Goal: Task Accomplishment & Management: Manage account settings

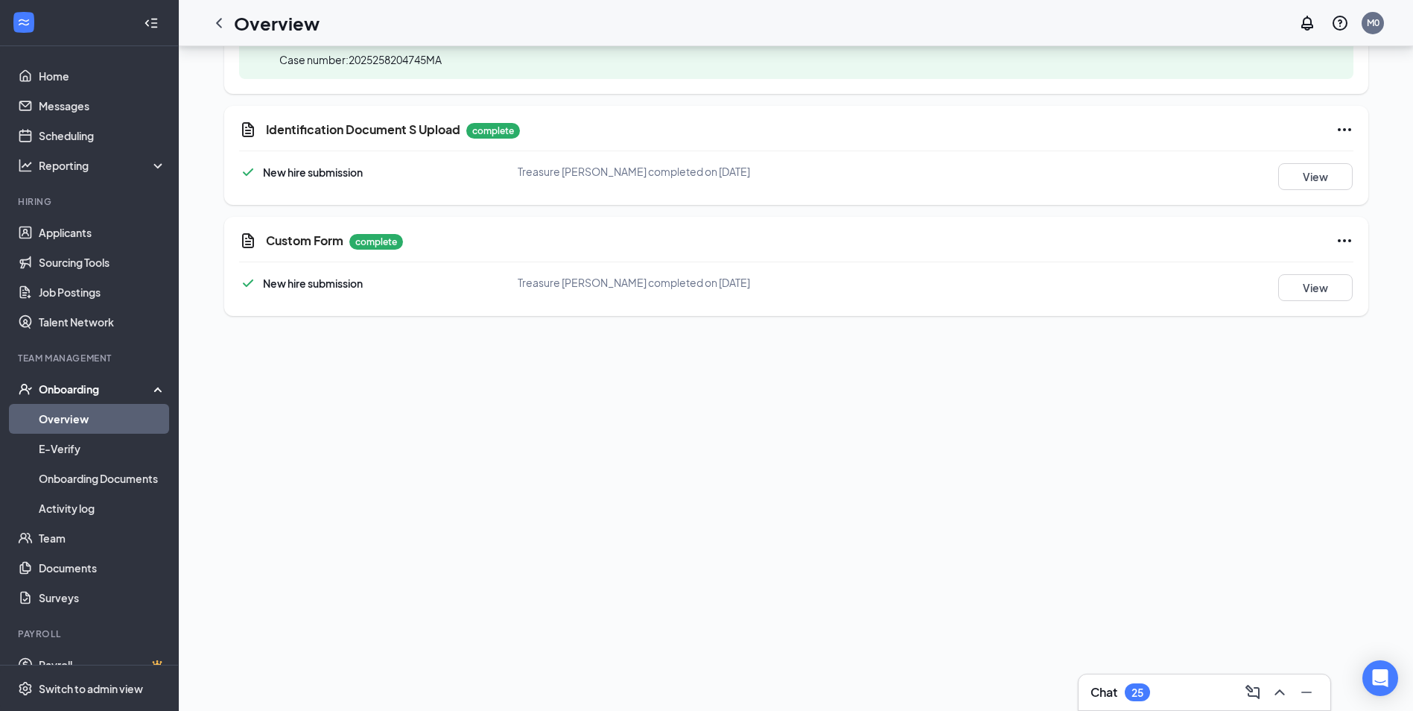
scroll to position [835, 0]
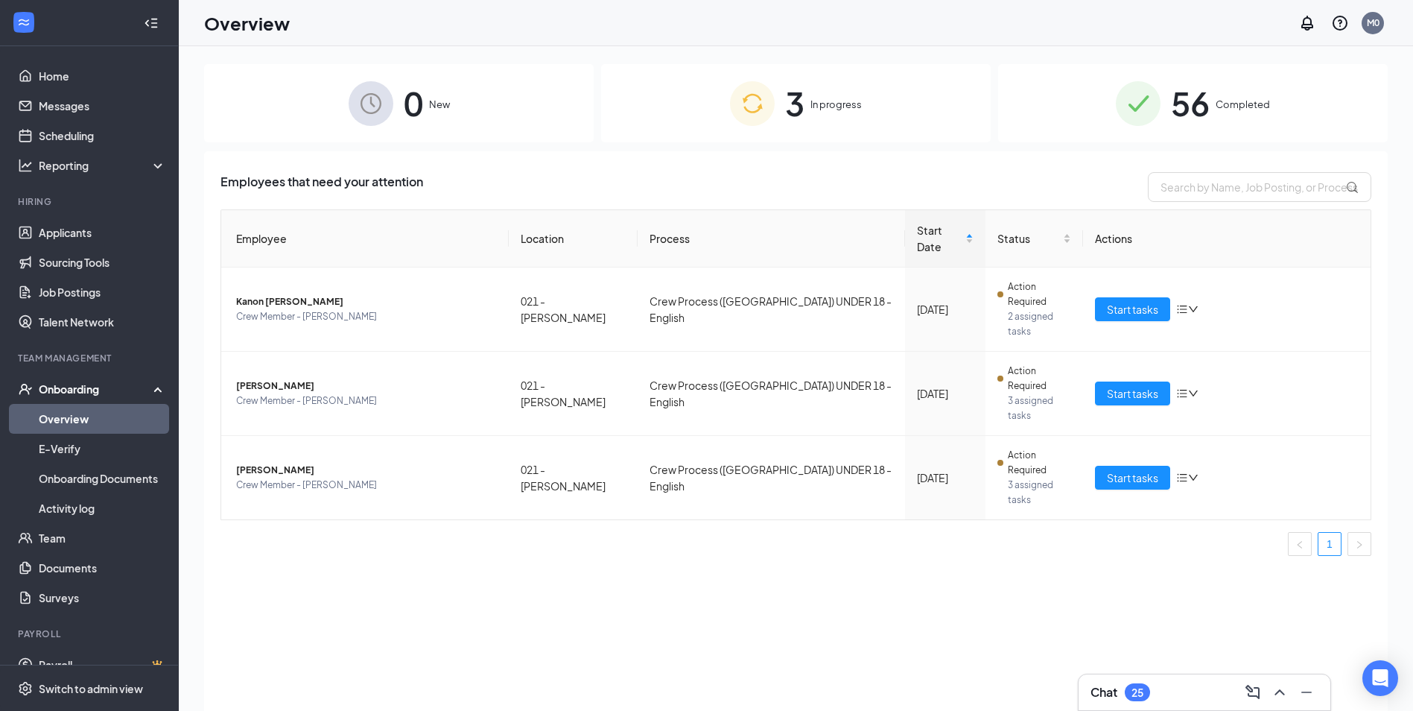
click at [1234, 107] on span "Completed" at bounding box center [1243, 104] width 54 height 15
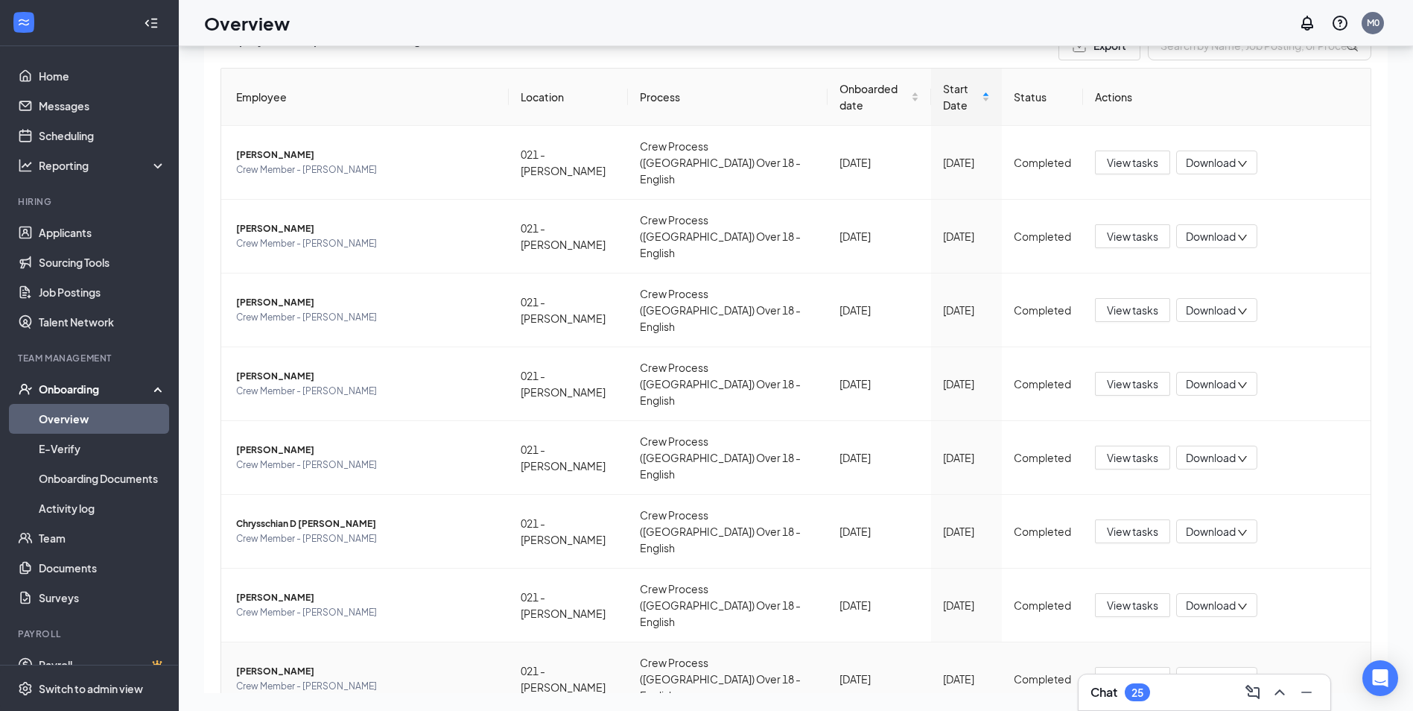
scroll to position [136, 0]
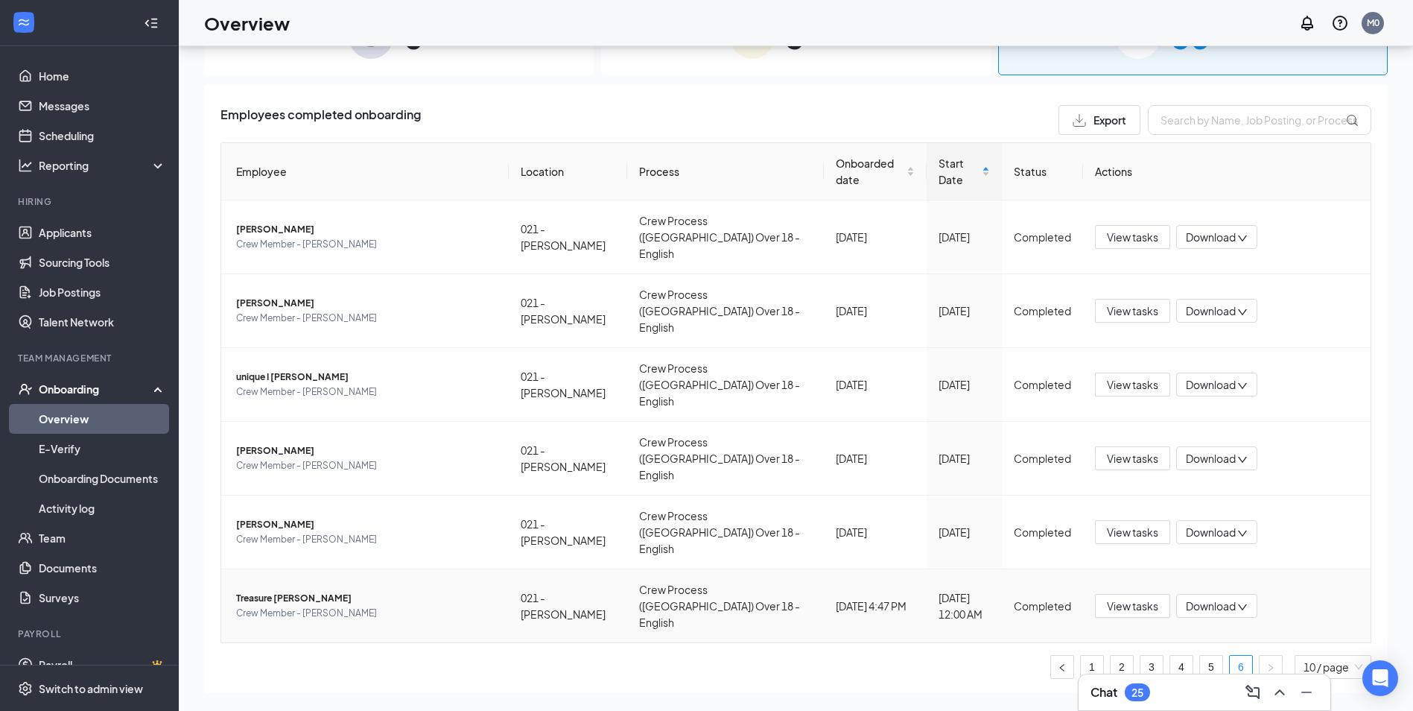
click at [1208, 598] on span "Download" at bounding box center [1211, 606] width 50 height 16
click at [1136, 598] on span "View tasks" at bounding box center [1132, 606] width 51 height 16
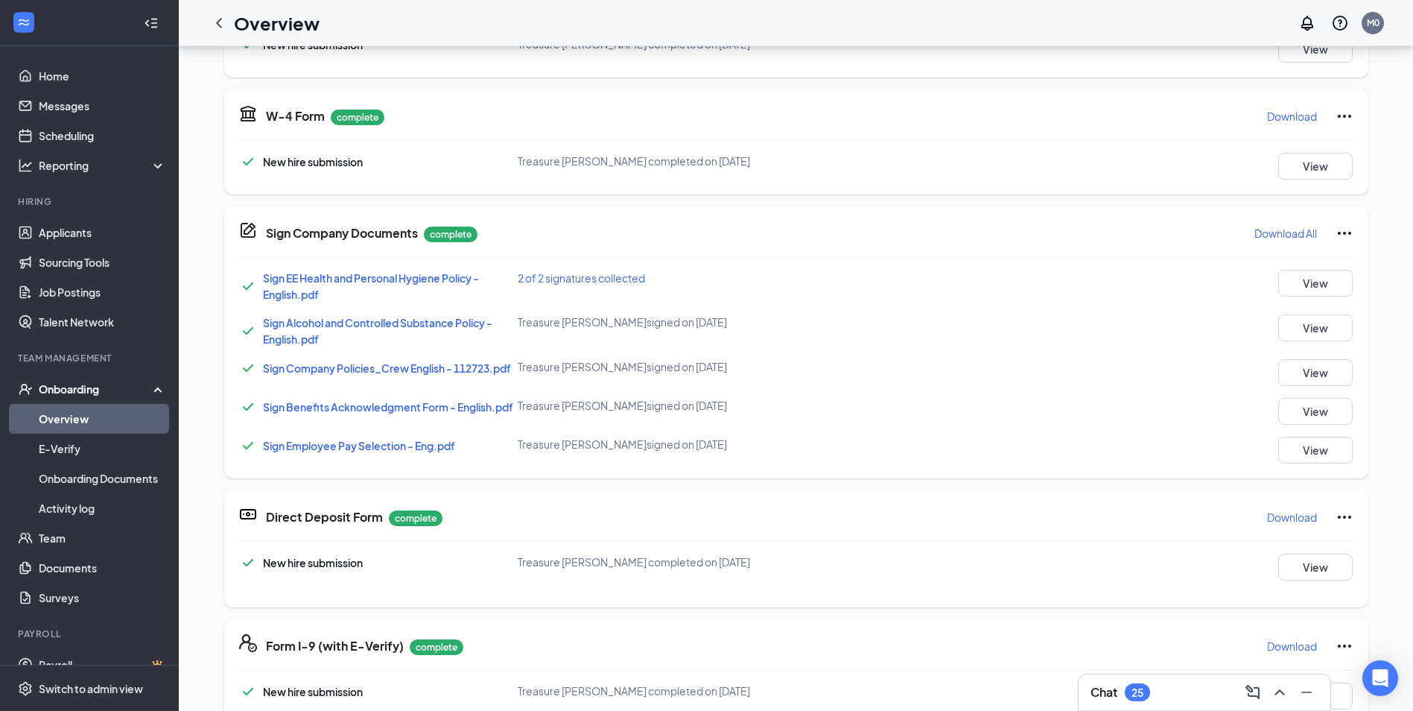
scroll to position [8, 0]
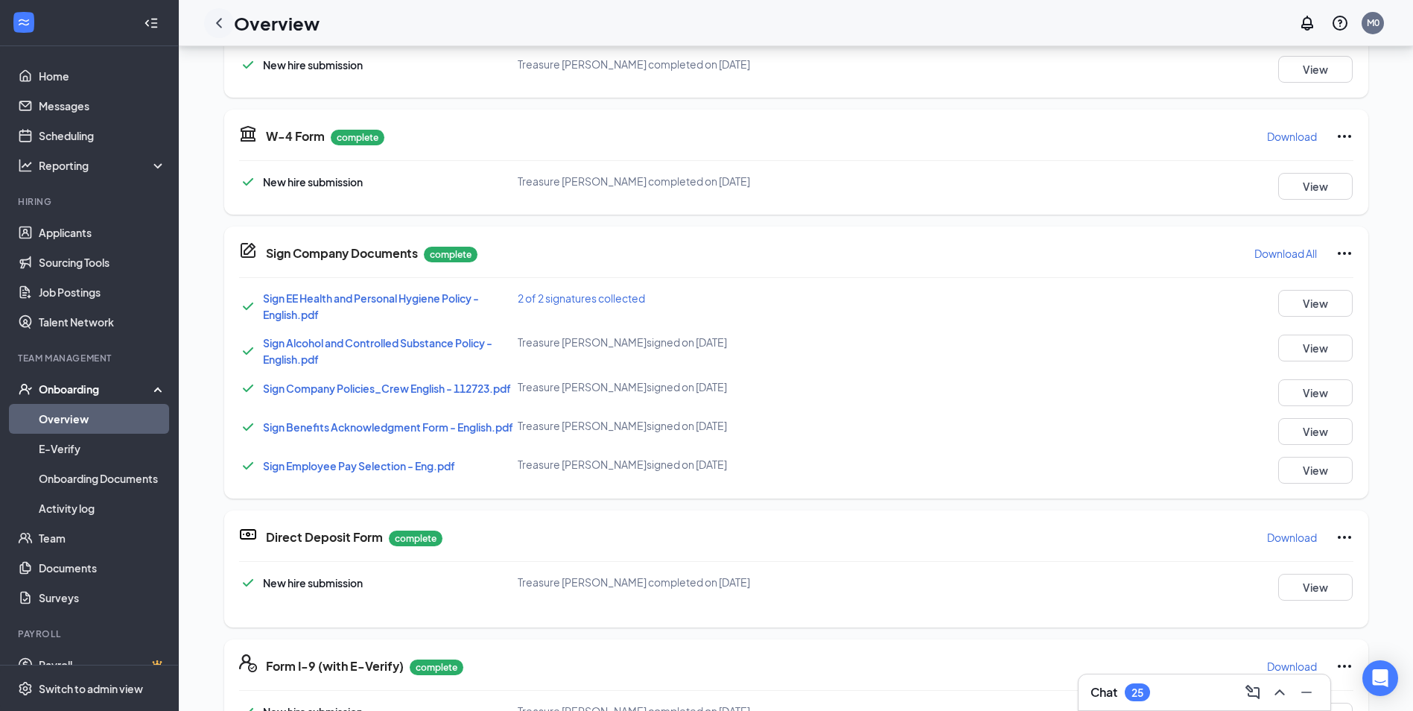
click at [214, 25] on icon "ChevronLeft" at bounding box center [219, 23] width 18 height 18
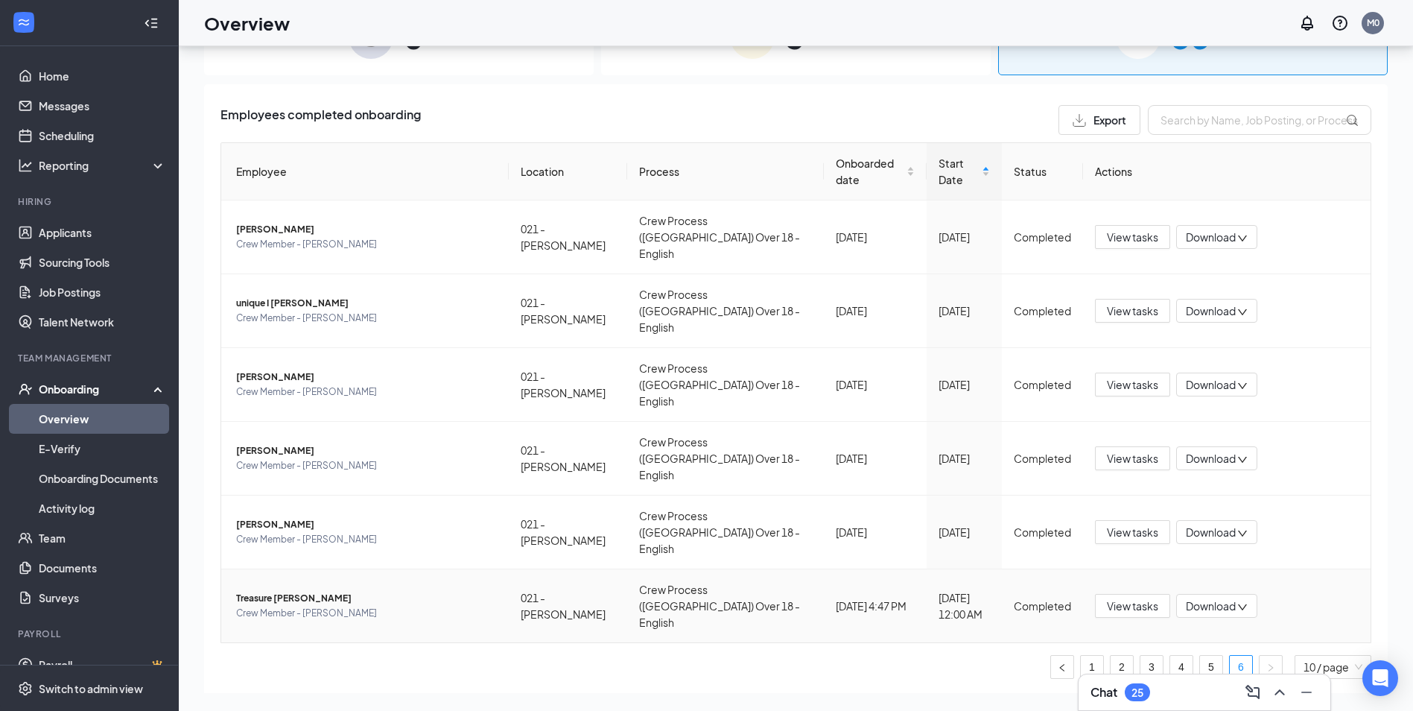
click at [1060, 598] on div "Completed" at bounding box center [1042, 606] width 57 height 16
click at [270, 591] on span "Treasure [PERSON_NAME]" at bounding box center [366, 598] width 261 height 15
click at [269, 591] on span "Treasure [PERSON_NAME]" at bounding box center [366, 598] width 261 height 15
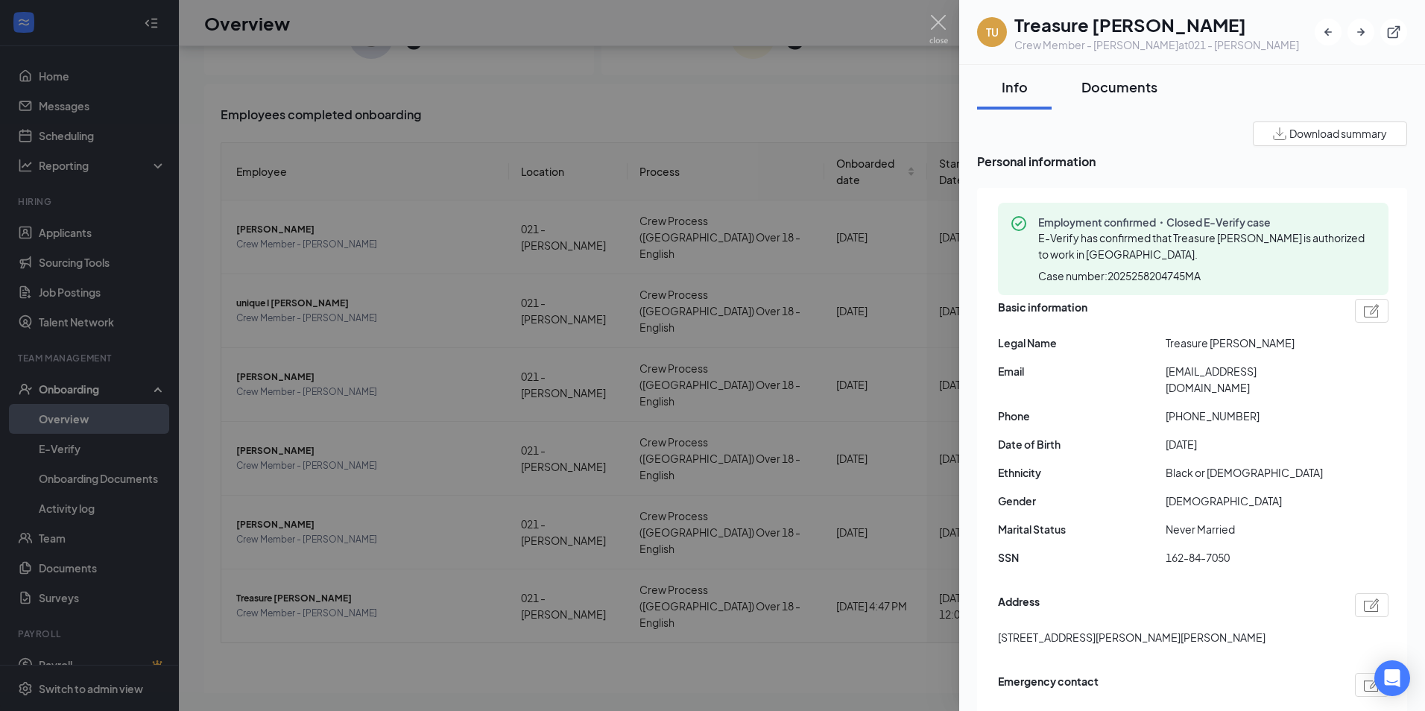
click at [1104, 92] on div "Documents" at bounding box center [1119, 86] width 76 height 19
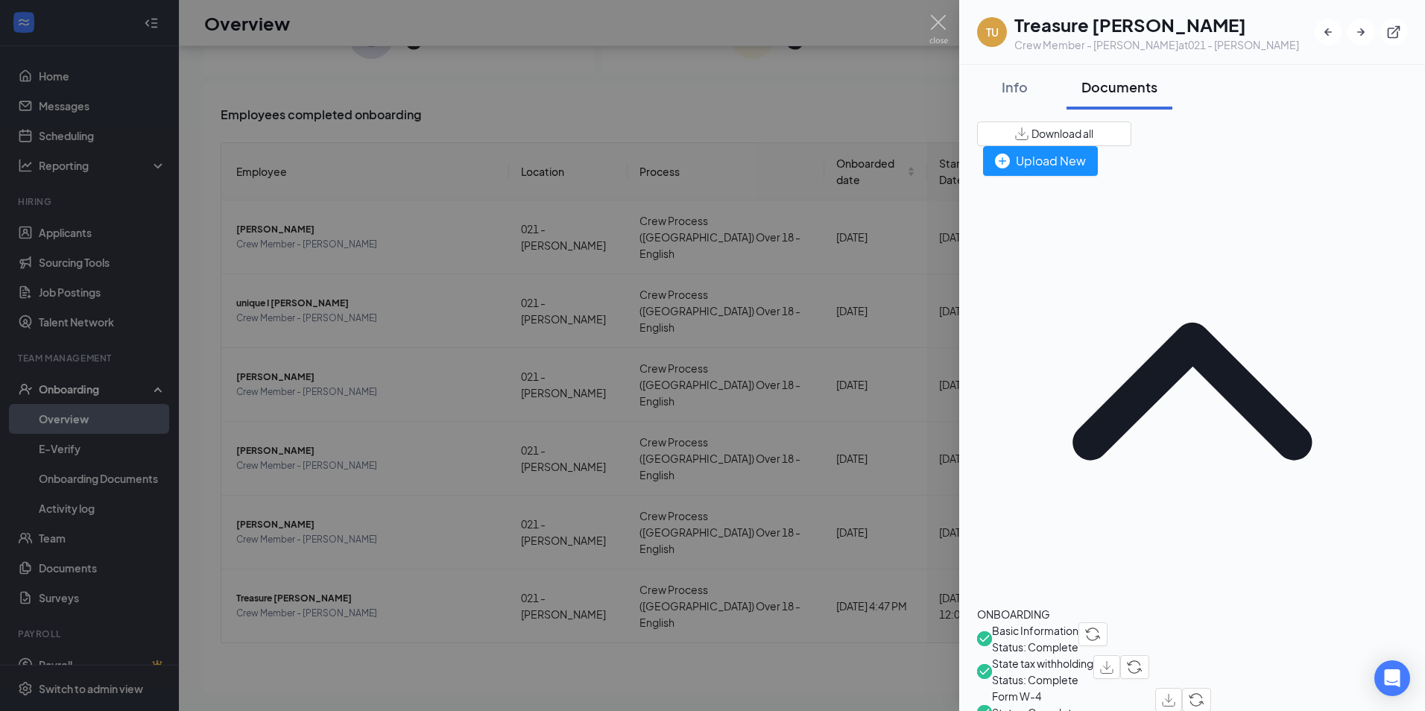
click at [346, 583] on div at bounding box center [712, 355] width 1425 height 711
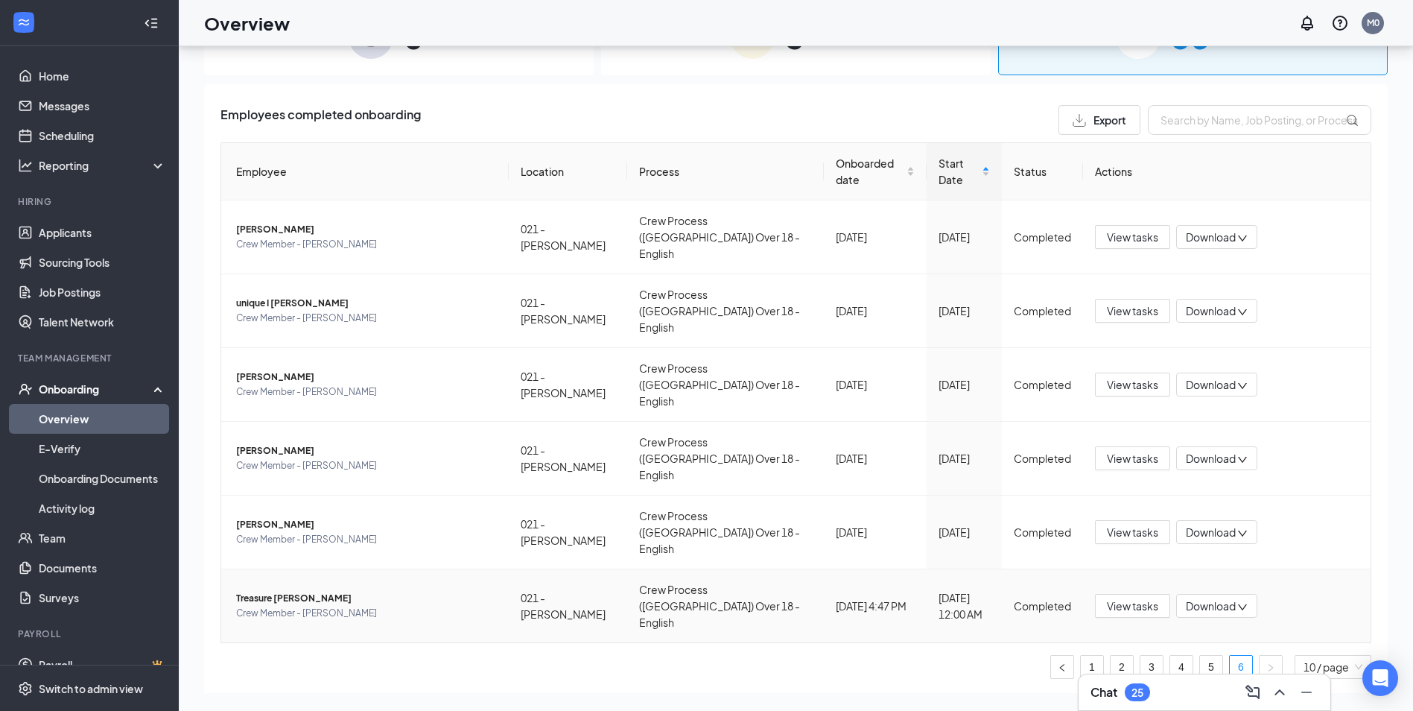
click at [318, 591] on span "Treasure [PERSON_NAME]" at bounding box center [366, 598] width 261 height 15
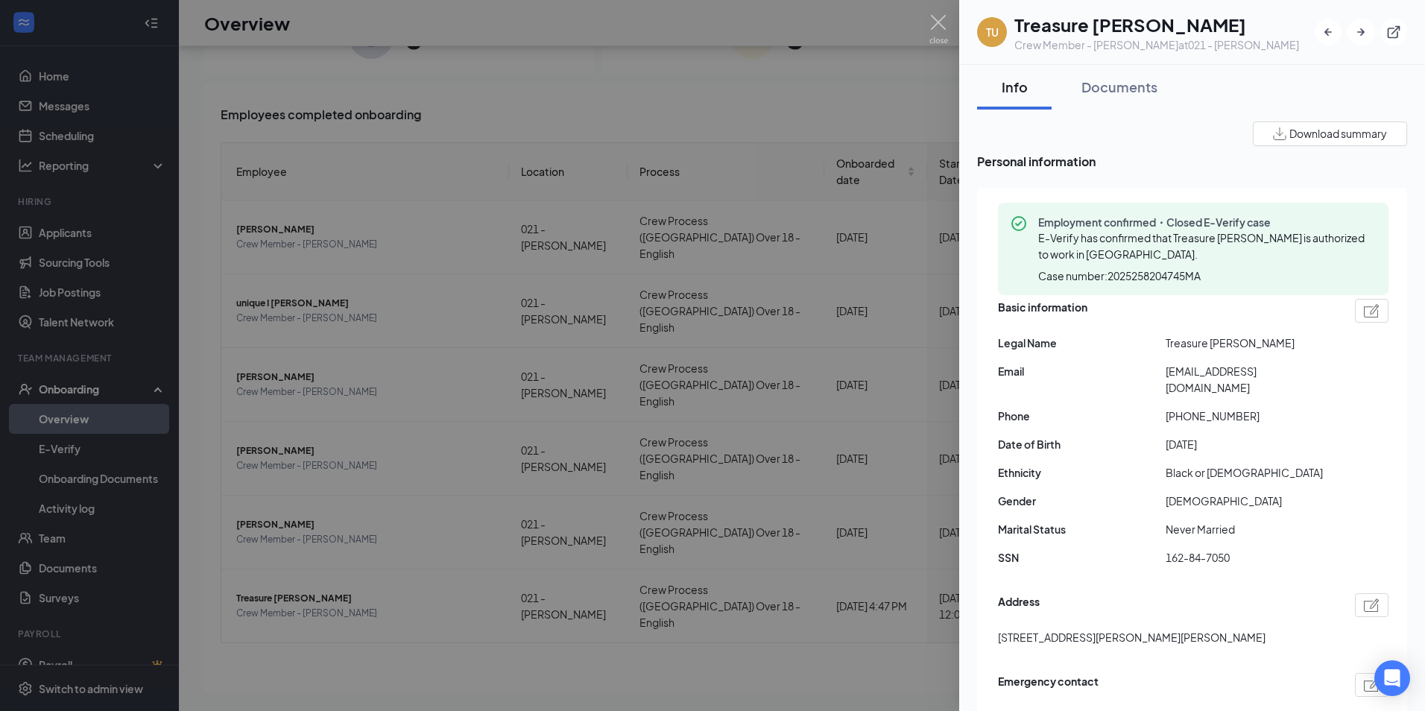
drag, startPoint x: 406, startPoint y: 545, endPoint x: 417, endPoint y: 551, distance: 13.0
click at [407, 546] on div at bounding box center [712, 355] width 1425 height 711
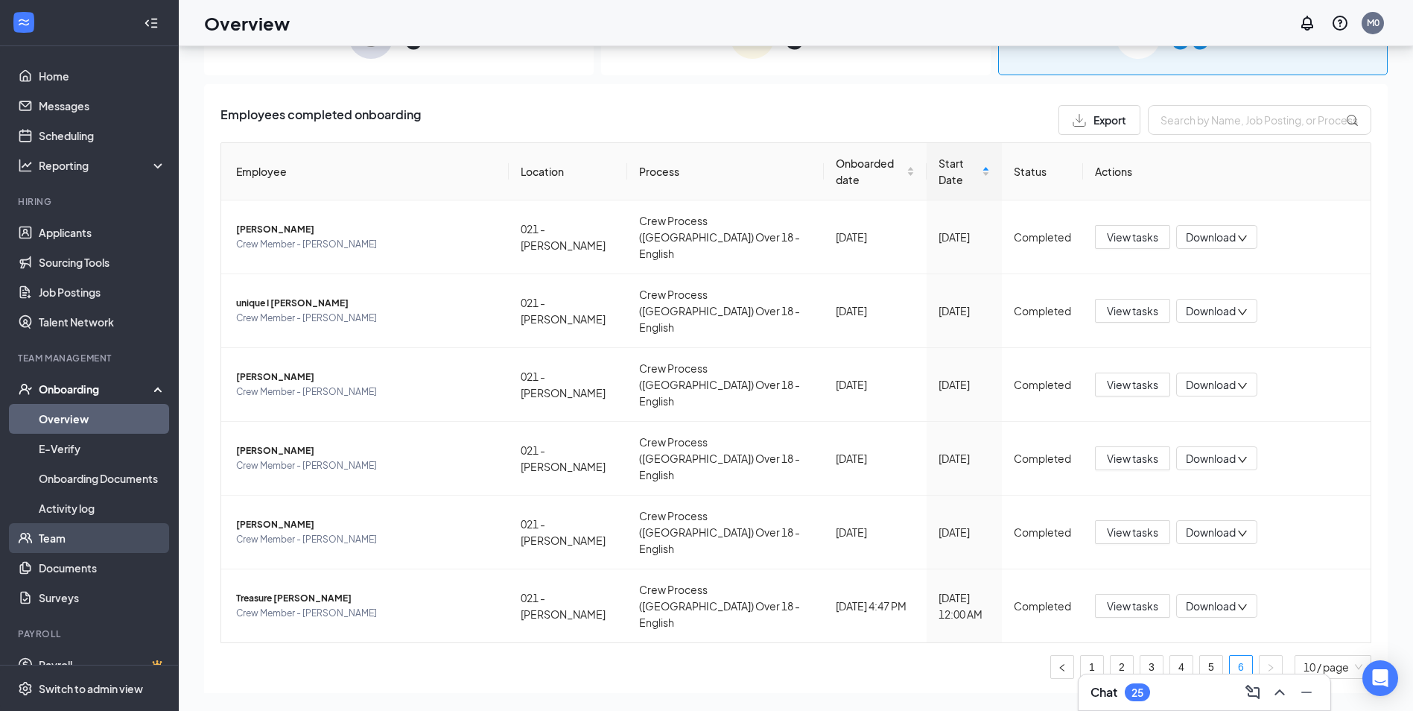
click at [63, 536] on link "Team" at bounding box center [102, 538] width 127 height 30
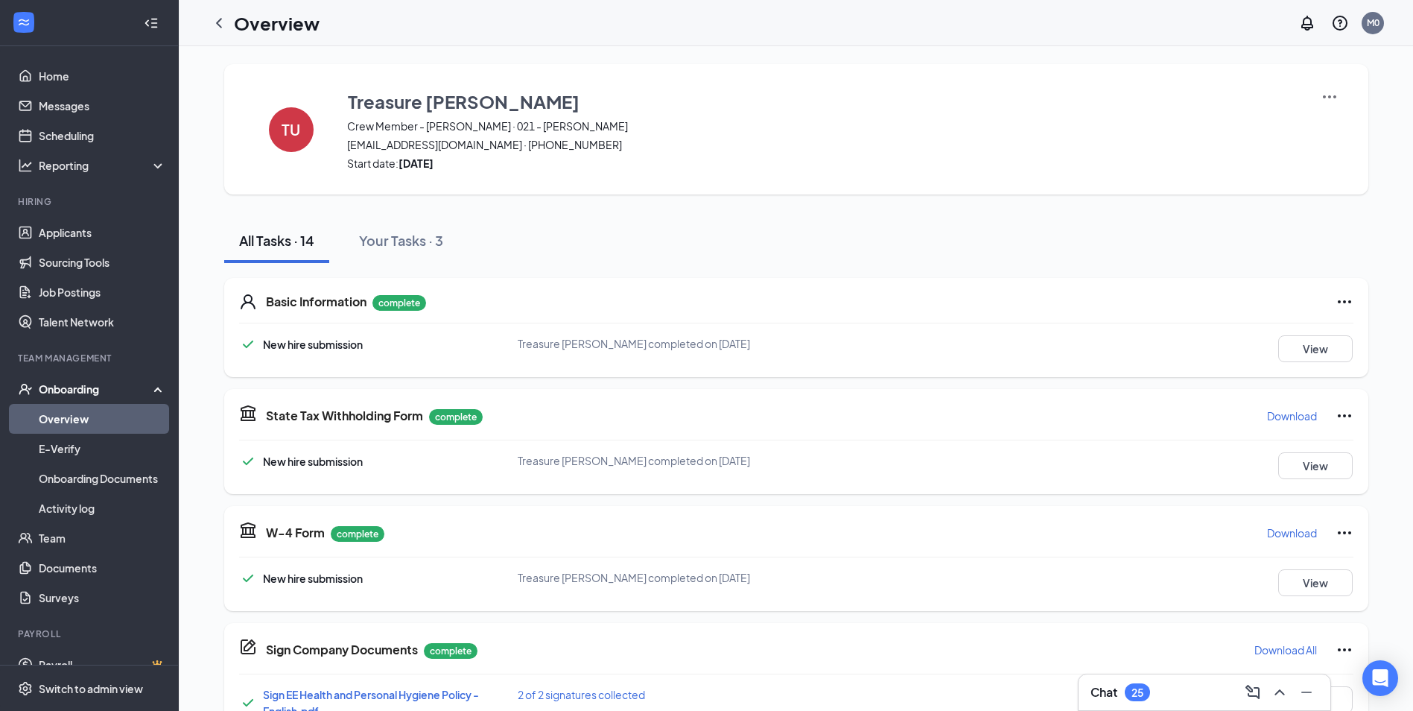
click at [87, 383] on div "Onboarding" at bounding box center [96, 388] width 115 height 15
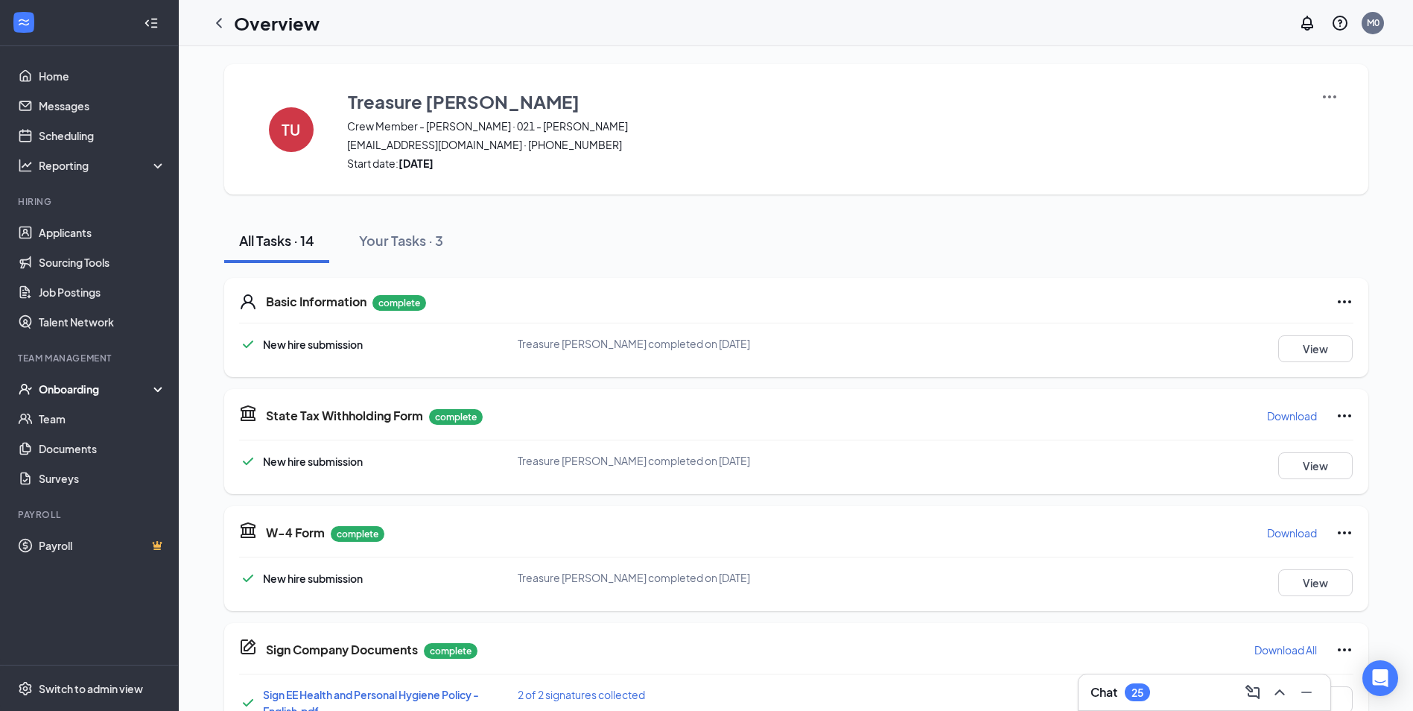
click at [87, 385] on div "Onboarding" at bounding box center [96, 388] width 115 height 15
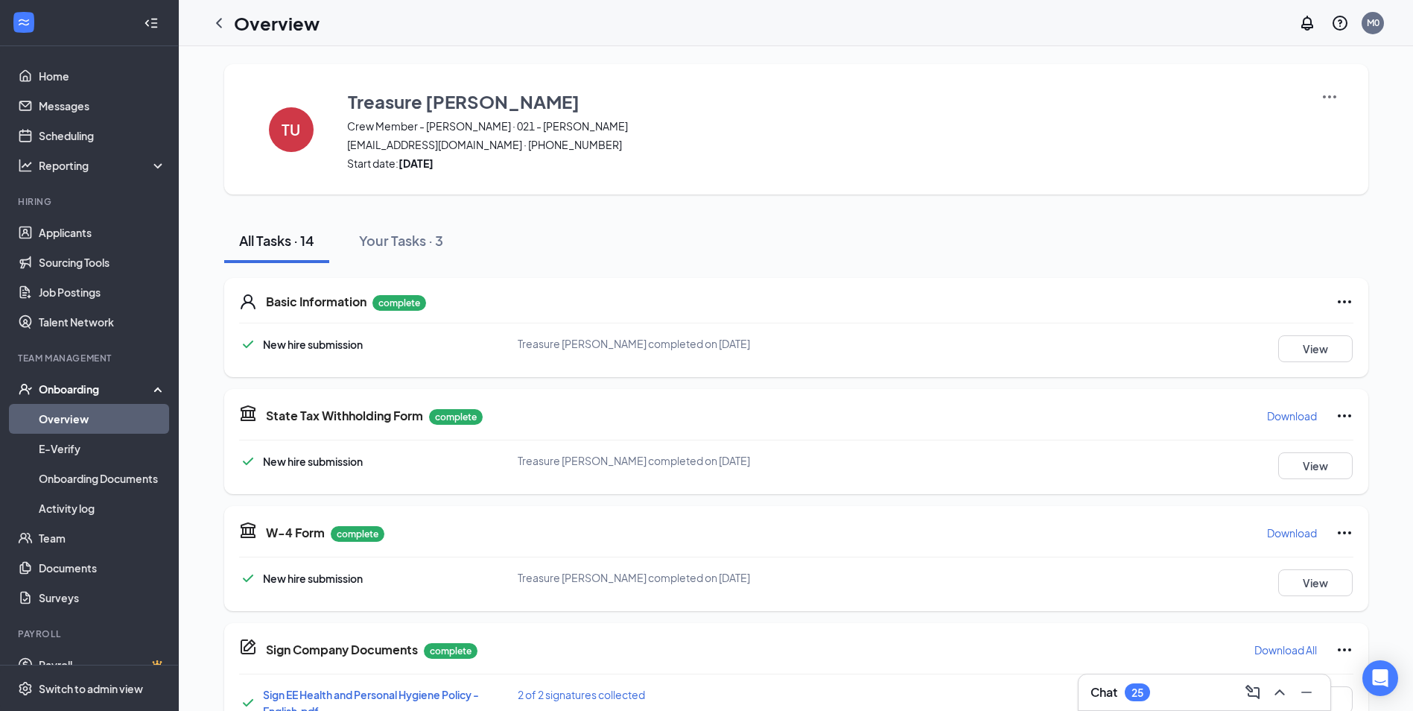
click at [82, 393] on div "Onboarding" at bounding box center [96, 388] width 115 height 15
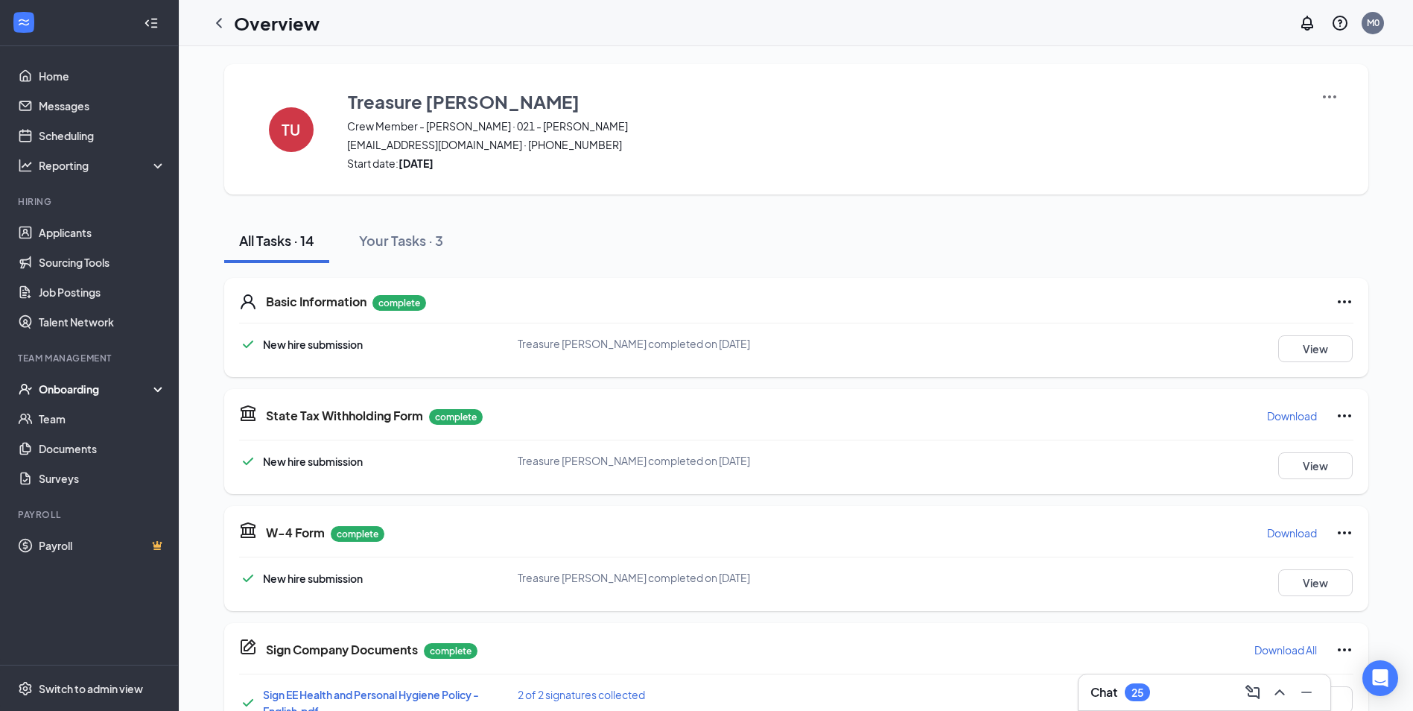
click at [82, 393] on div "Onboarding" at bounding box center [96, 388] width 115 height 15
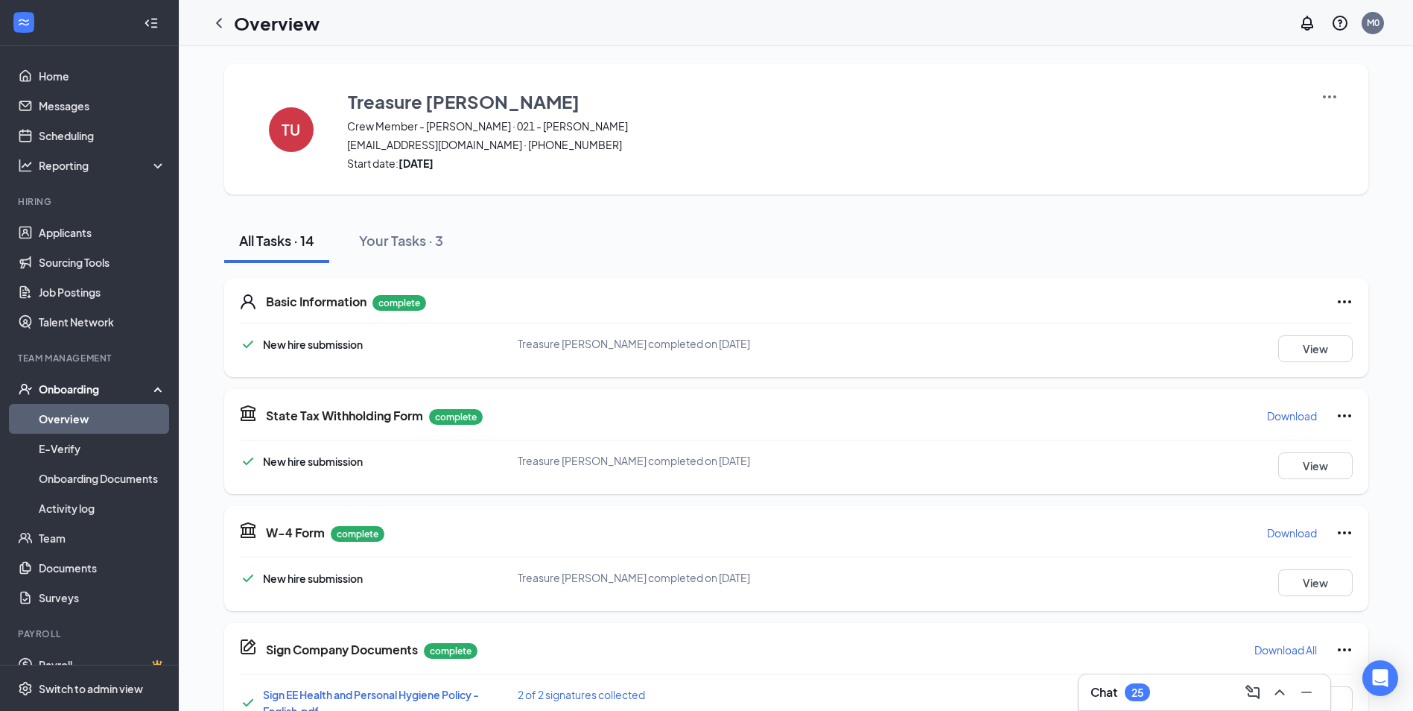
click at [80, 399] on div "Onboarding" at bounding box center [89, 389] width 179 height 30
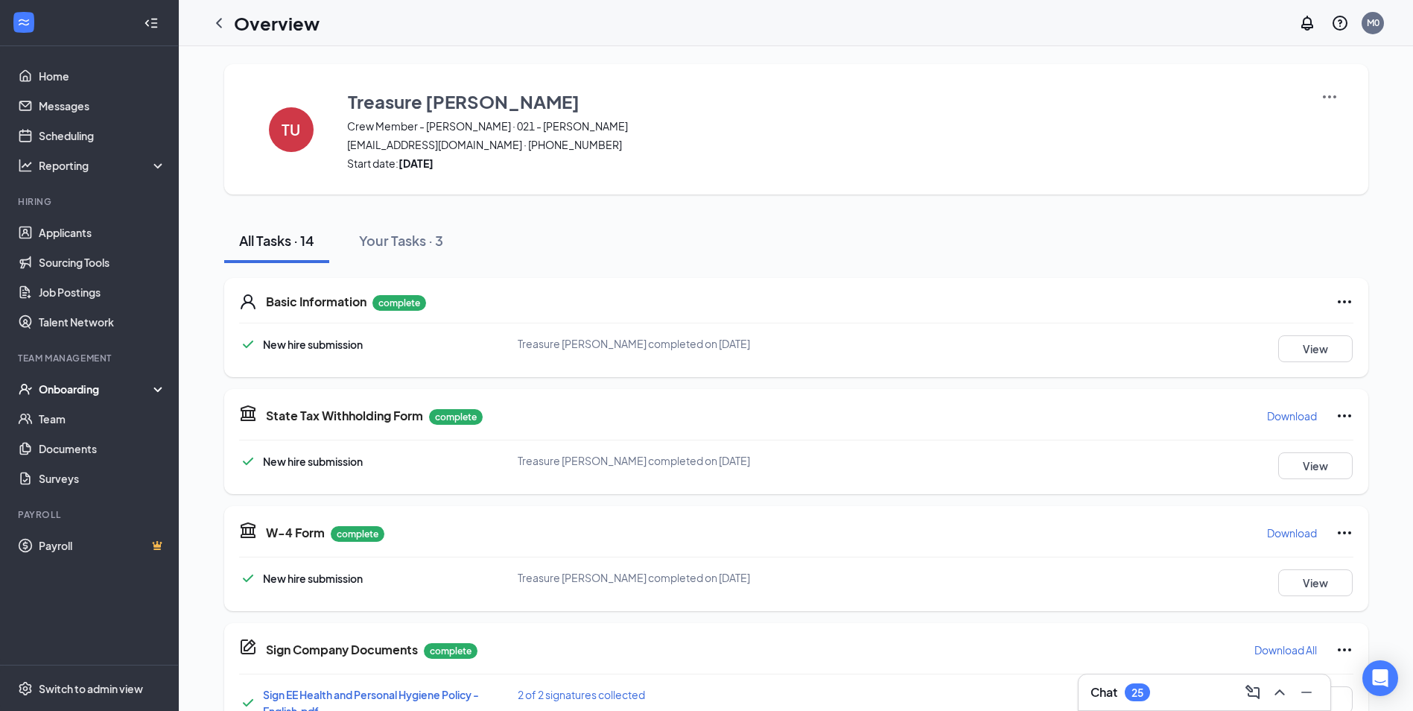
click at [80, 392] on div "Onboarding" at bounding box center [96, 388] width 115 height 15
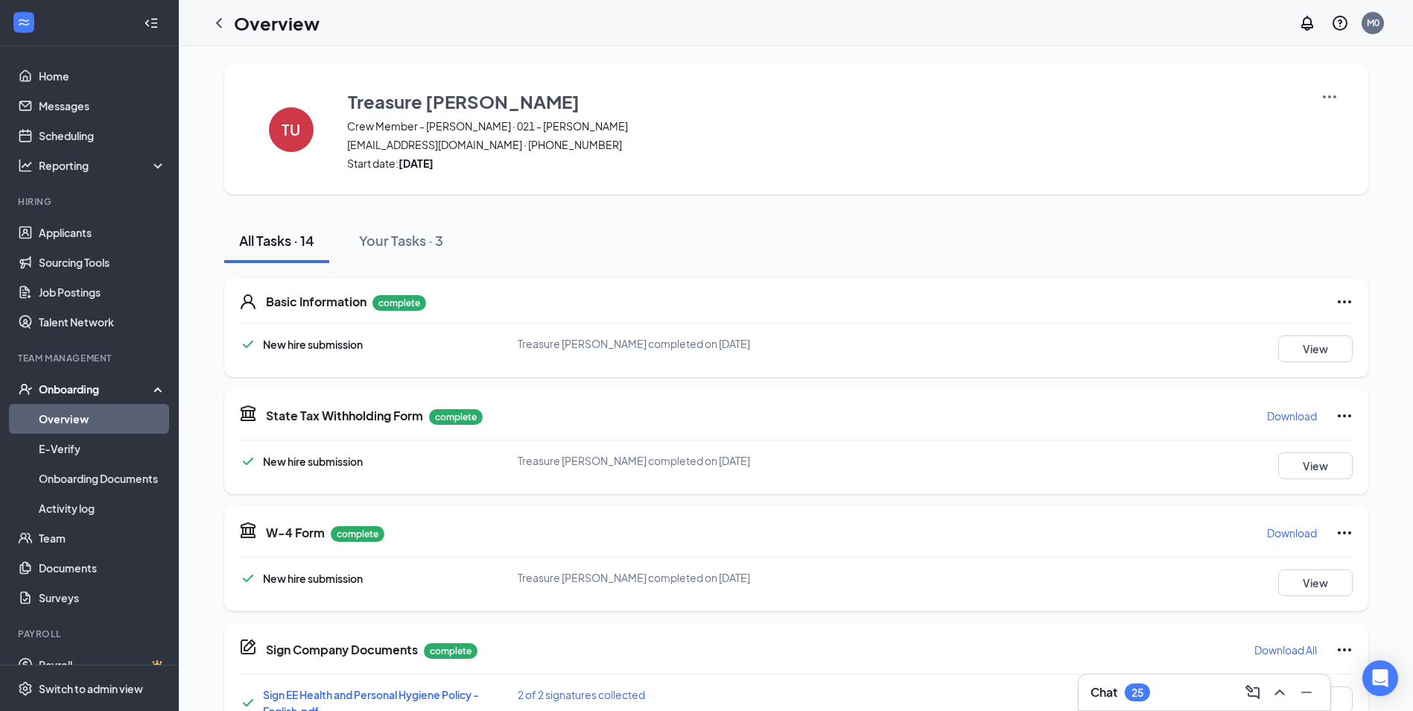
click at [45, 387] on div "Onboarding" at bounding box center [96, 388] width 115 height 15
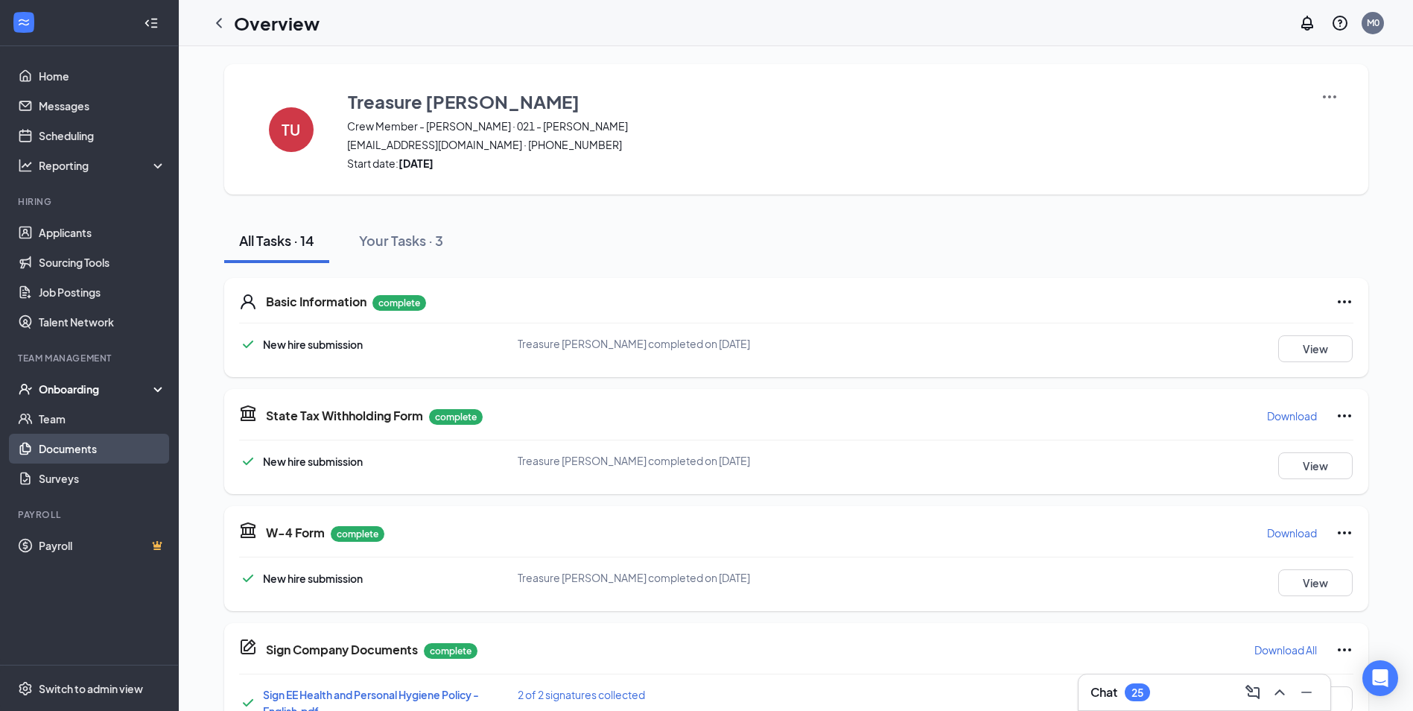
click at [72, 456] on link "Documents" at bounding box center [102, 449] width 127 height 30
